Goal: Information Seeking & Learning: Learn about a topic

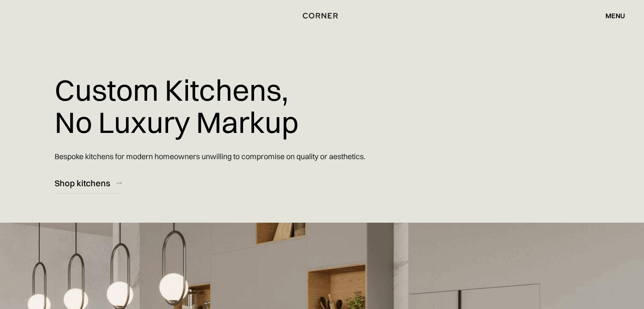
click at [371, 112] on div "Custom Kitchens, No Luxury Markup Bespoke kitchens for modern homeowners unwill…" at bounding box center [240, 97] width 371 height 194
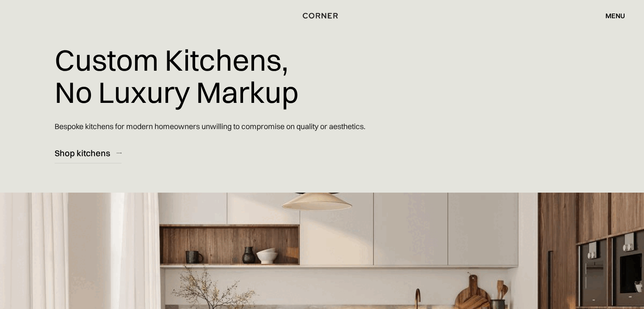
scroll to position [17, 0]
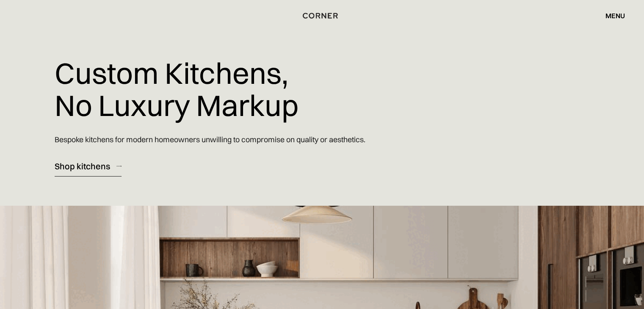
click at [99, 173] on link "Shop kitchens" at bounding box center [88, 166] width 67 height 21
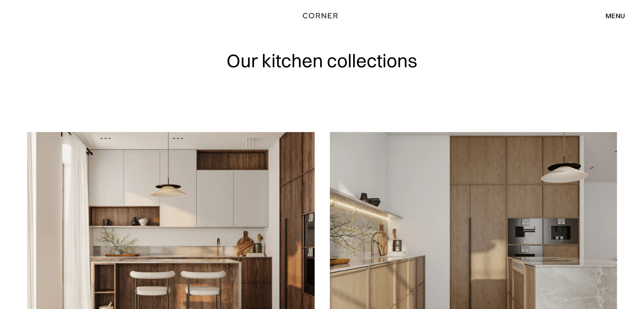
click at [514, 245] on img at bounding box center [474, 247] width 288 height 230
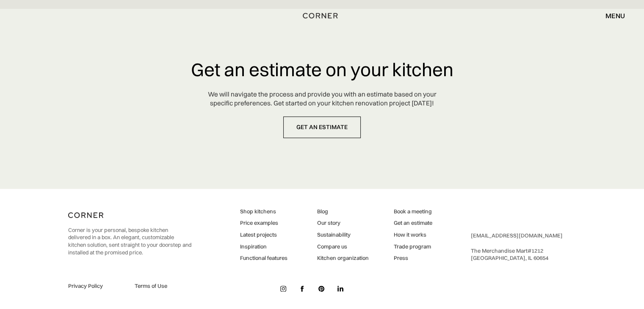
scroll to position [4029, 0]
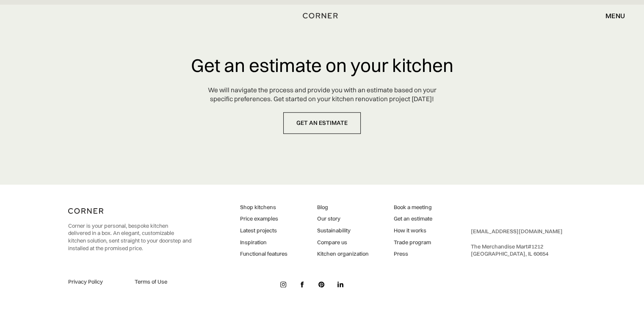
click at [251, 242] on link "Inspiration" at bounding box center [263, 243] width 47 height 8
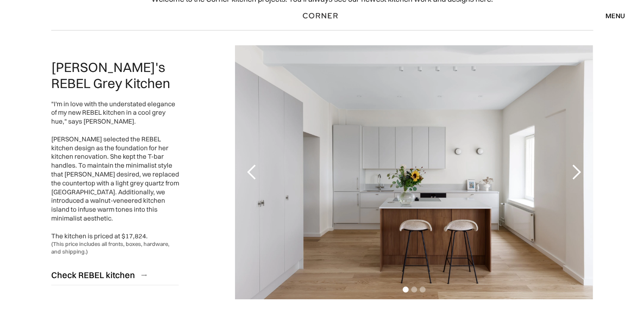
scroll to position [85, 0]
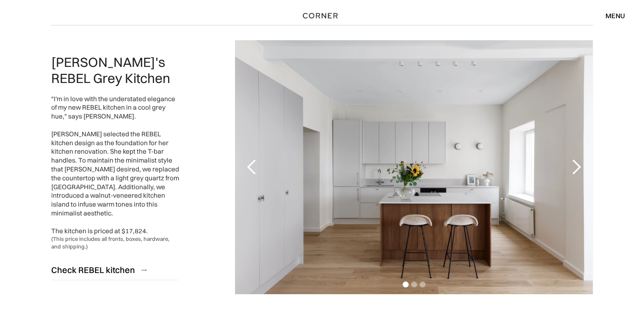
click at [573, 169] on div "next slide" at bounding box center [576, 167] width 17 height 17
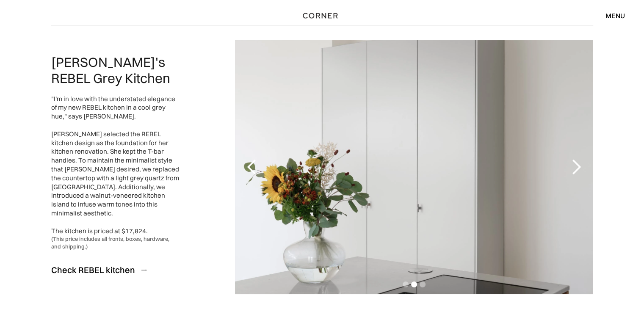
click at [573, 169] on div "next slide" at bounding box center [576, 167] width 17 height 17
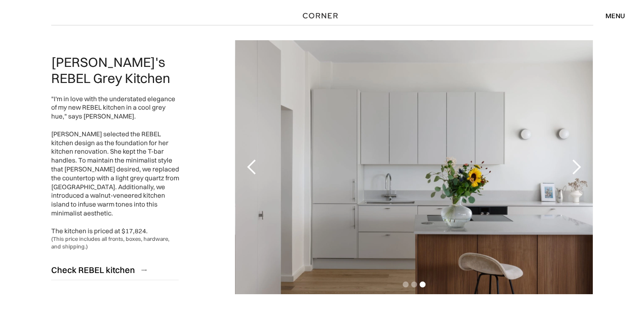
click at [573, 169] on div "next slide" at bounding box center [576, 167] width 17 height 17
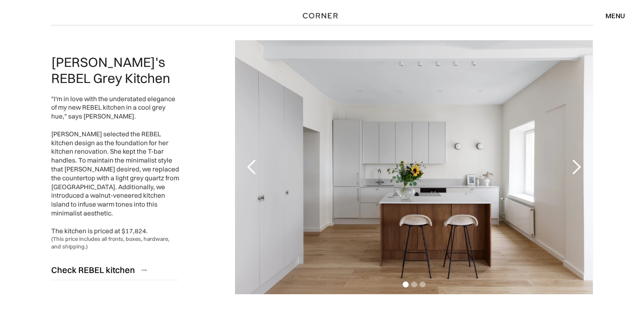
click at [573, 169] on div "next slide" at bounding box center [576, 167] width 17 height 17
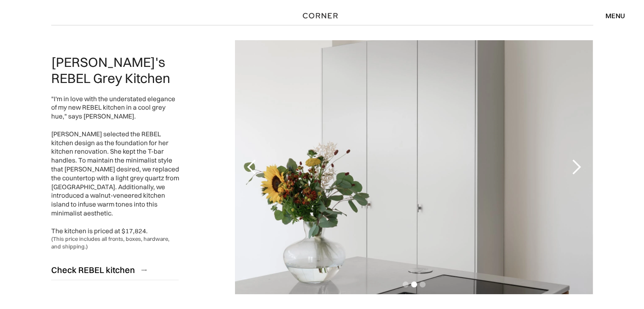
click at [573, 169] on div "next slide" at bounding box center [576, 167] width 17 height 17
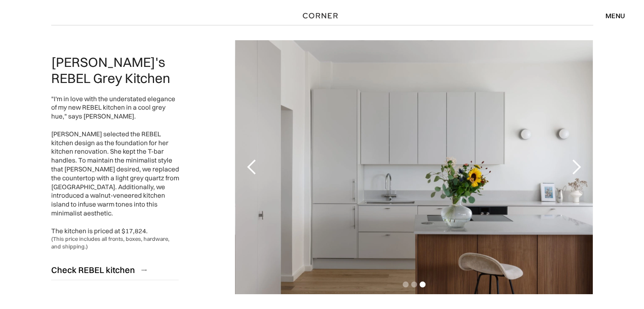
click at [573, 169] on div "next slide" at bounding box center [576, 167] width 17 height 17
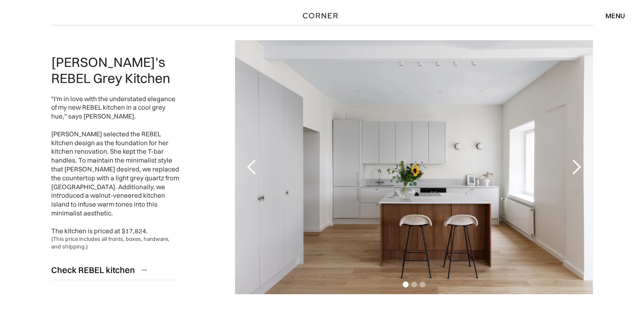
click at [573, 169] on div "next slide" at bounding box center [576, 167] width 17 height 17
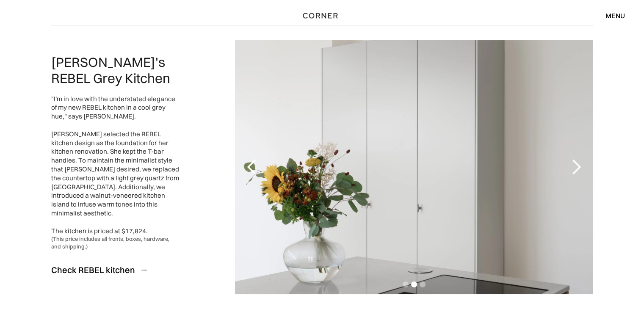
click at [573, 169] on div "next slide" at bounding box center [576, 167] width 17 height 17
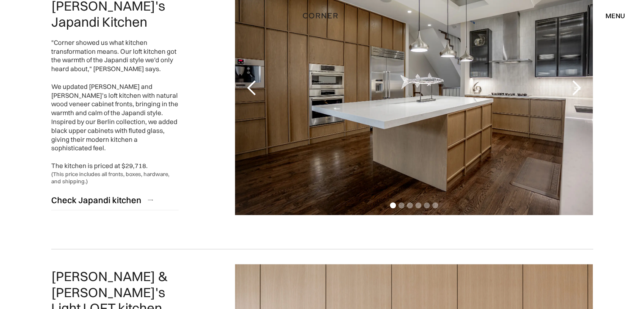
scroll to position [474, 0]
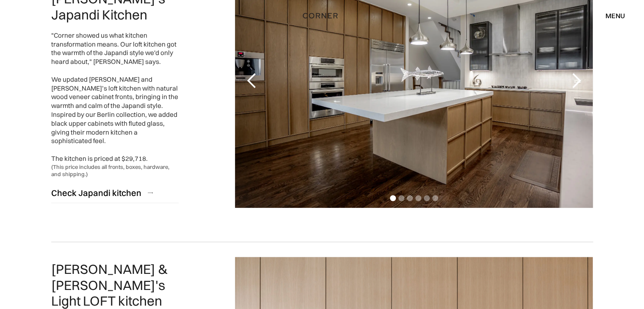
click at [573, 78] on div "next slide" at bounding box center [576, 80] width 17 height 17
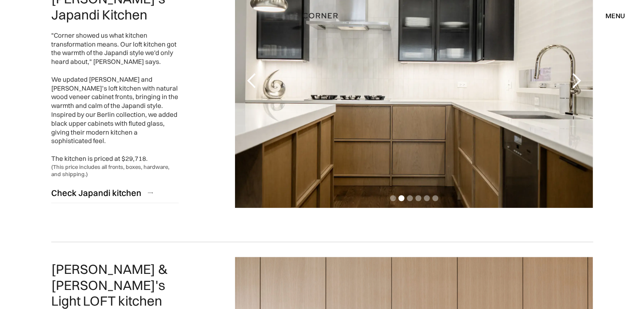
click at [573, 78] on div "next slide" at bounding box center [576, 80] width 17 height 17
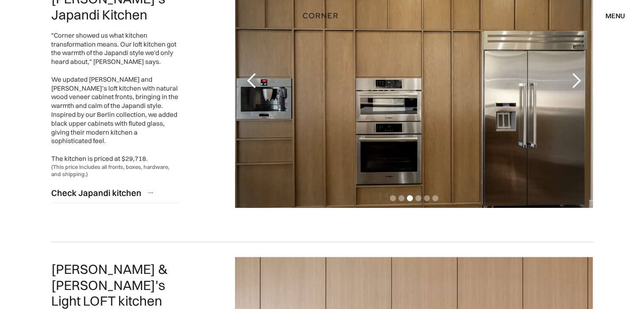
click at [573, 78] on div "next slide" at bounding box center [576, 80] width 17 height 17
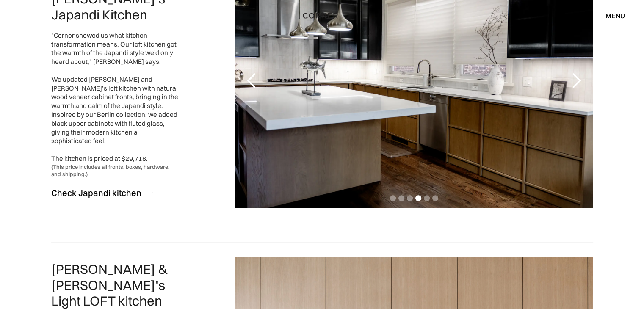
click at [573, 78] on div "next slide" at bounding box center [576, 80] width 17 height 17
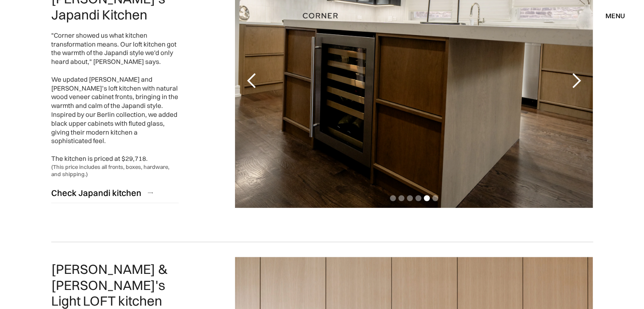
click at [573, 78] on div "next slide" at bounding box center [576, 80] width 17 height 17
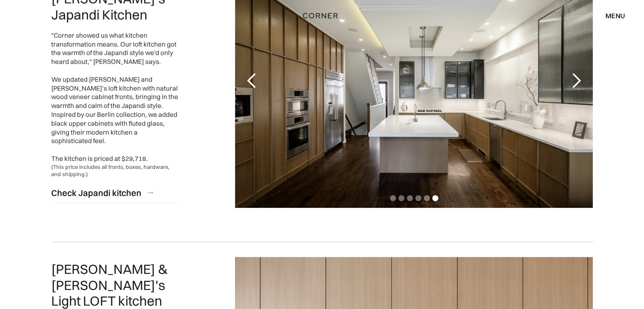
click at [573, 78] on div "next slide" at bounding box center [576, 80] width 17 height 17
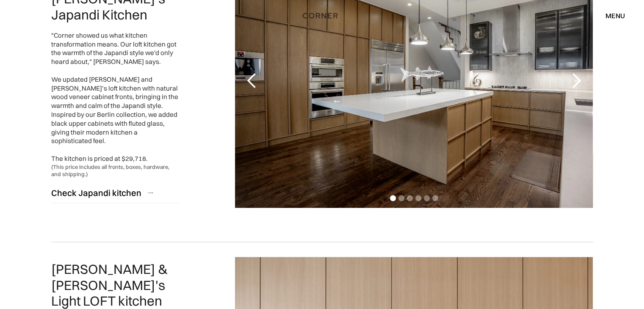
click at [573, 78] on div "next slide" at bounding box center [576, 80] width 17 height 17
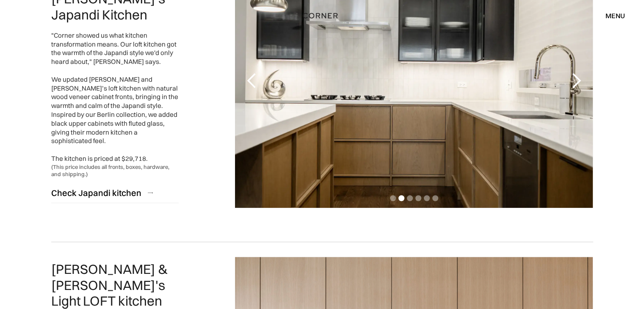
click at [573, 78] on div "next slide" at bounding box center [576, 80] width 17 height 17
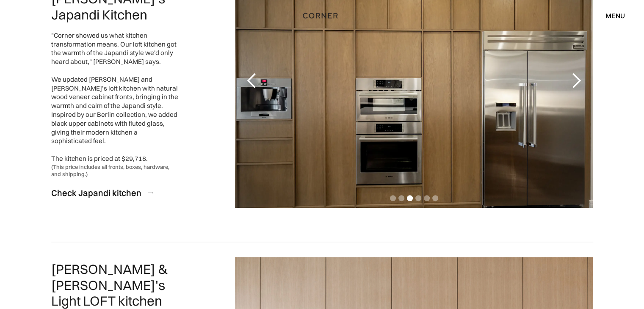
click at [573, 78] on div "next slide" at bounding box center [576, 80] width 17 height 17
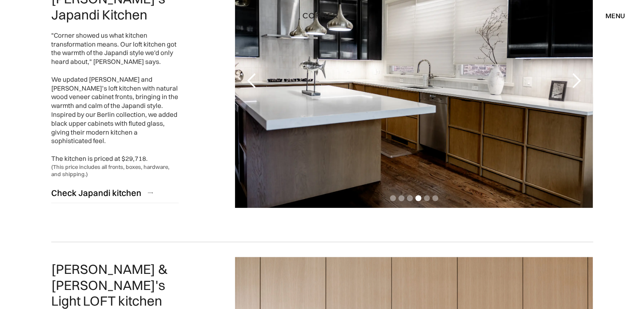
click at [573, 78] on div "next slide" at bounding box center [576, 80] width 17 height 17
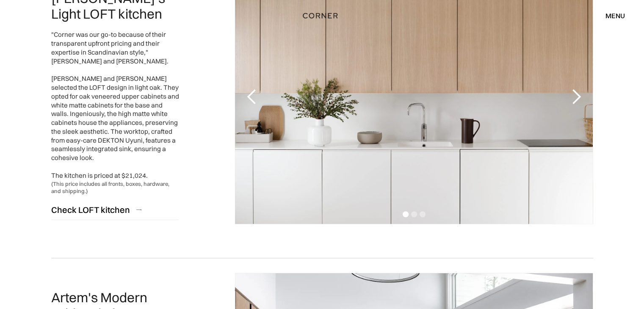
scroll to position [762, 0]
click at [573, 99] on div "next slide" at bounding box center [576, 96] width 17 height 17
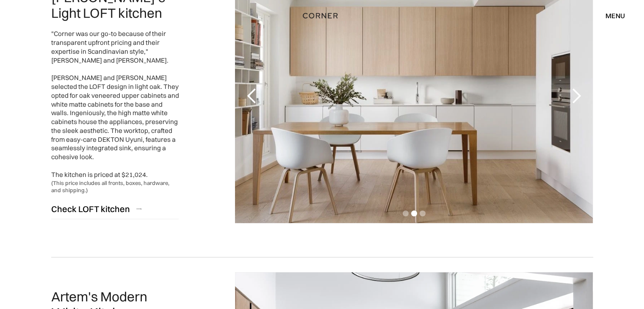
click at [573, 99] on div "next slide" at bounding box center [576, 96] width 17 height 17
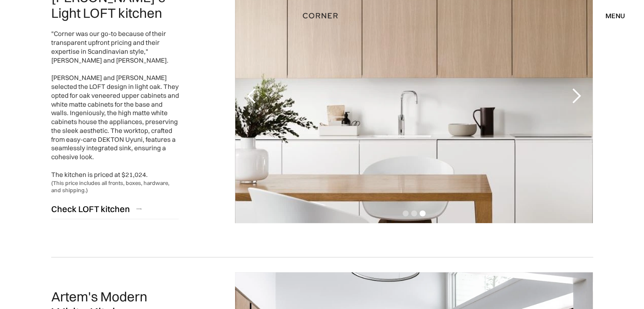
click at [573, 99] on div "next slide" at bounding box center [576, 96] width 17 height 17
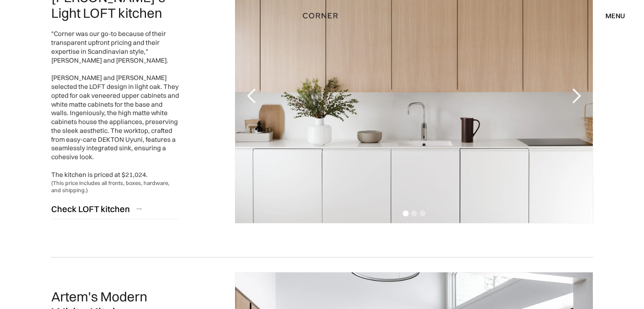
click at [573, 99] on div "next slide" at bounding box center [576, 96] width 17 height 17
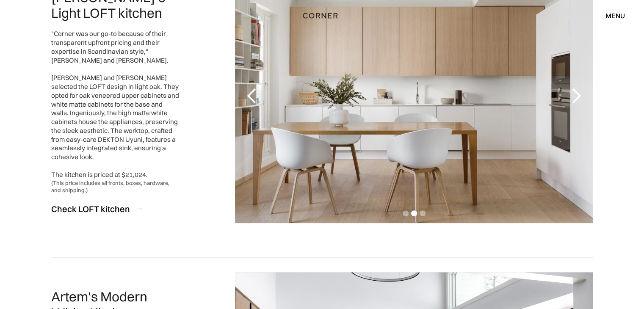
click at [573, 99] on div "next slide" at bounding box center [576, 96] width 17 height 17
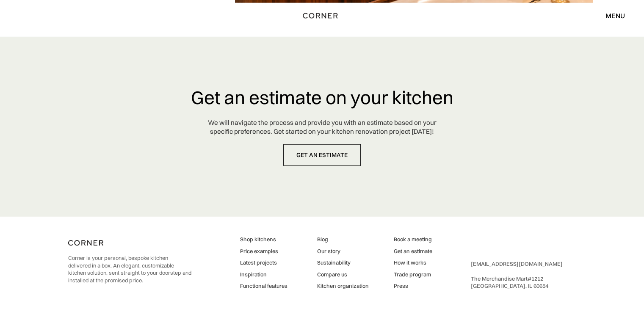
scroll to position [2239, 0]
